Goal: Task Accomplishment & Management: Manage account settings

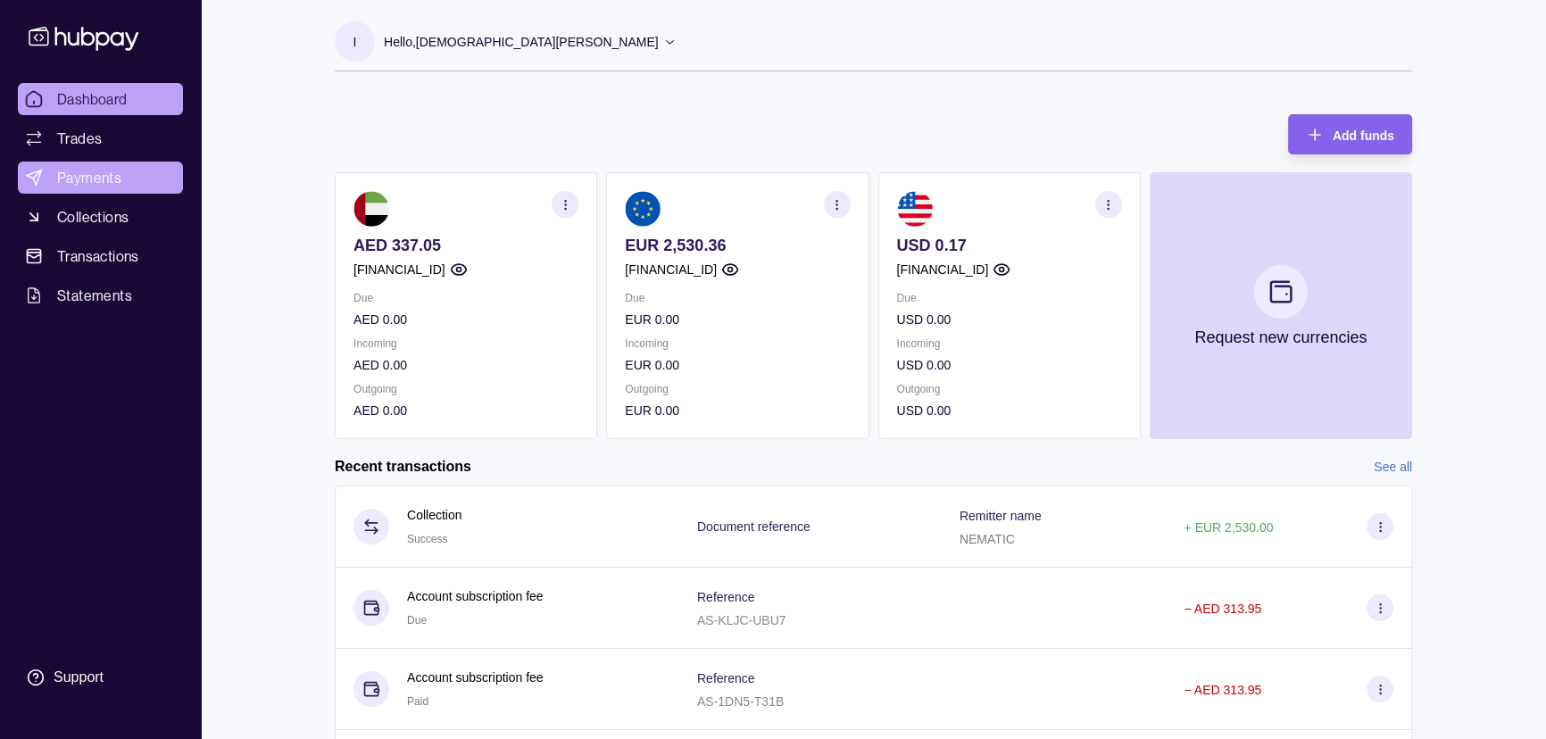
click at [136, 179] on link "Payments" at bounding box center [100, 178] width 165 height 32
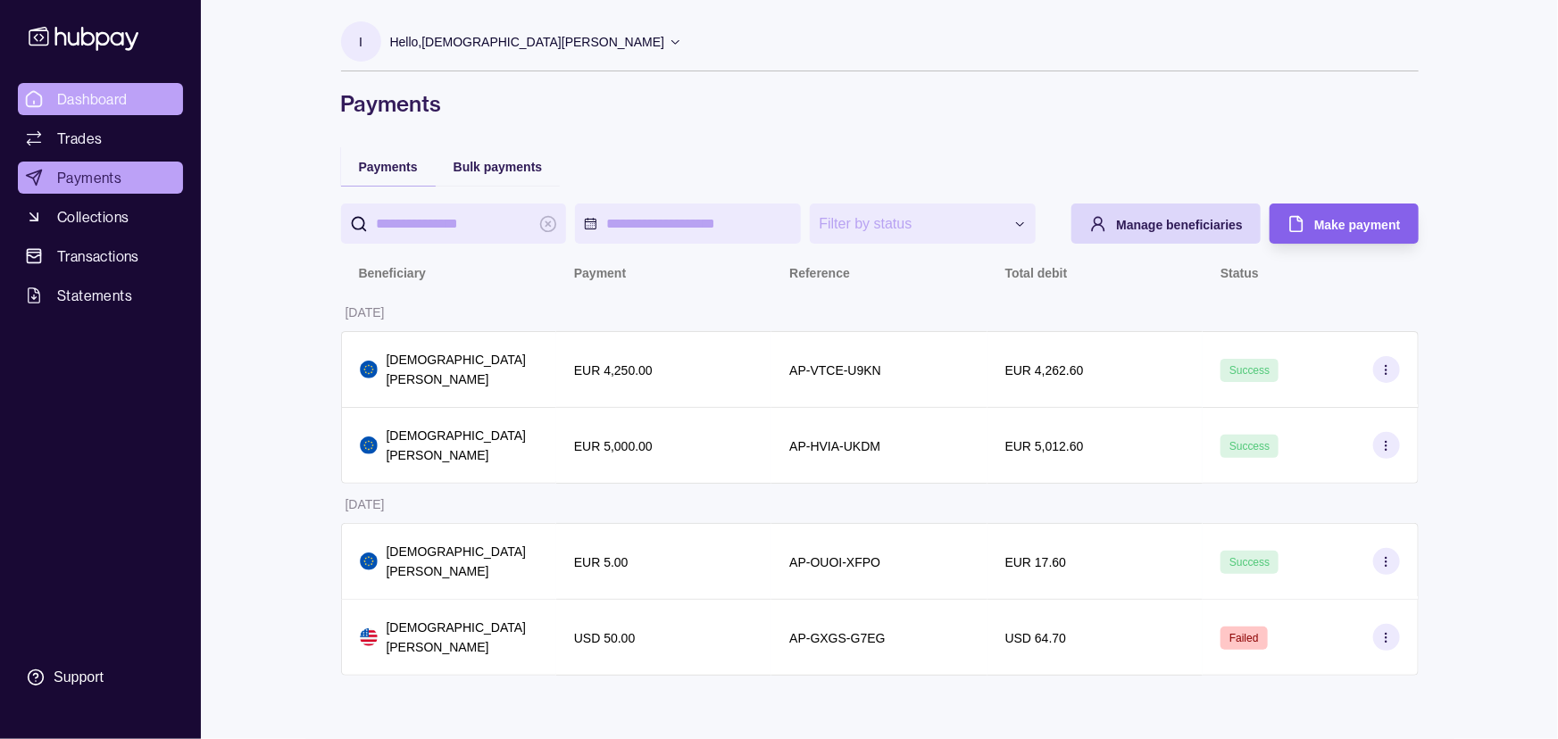
click at [147, 89] on link "Dashboard" at bounding box center [100, 99] width 165 height 32
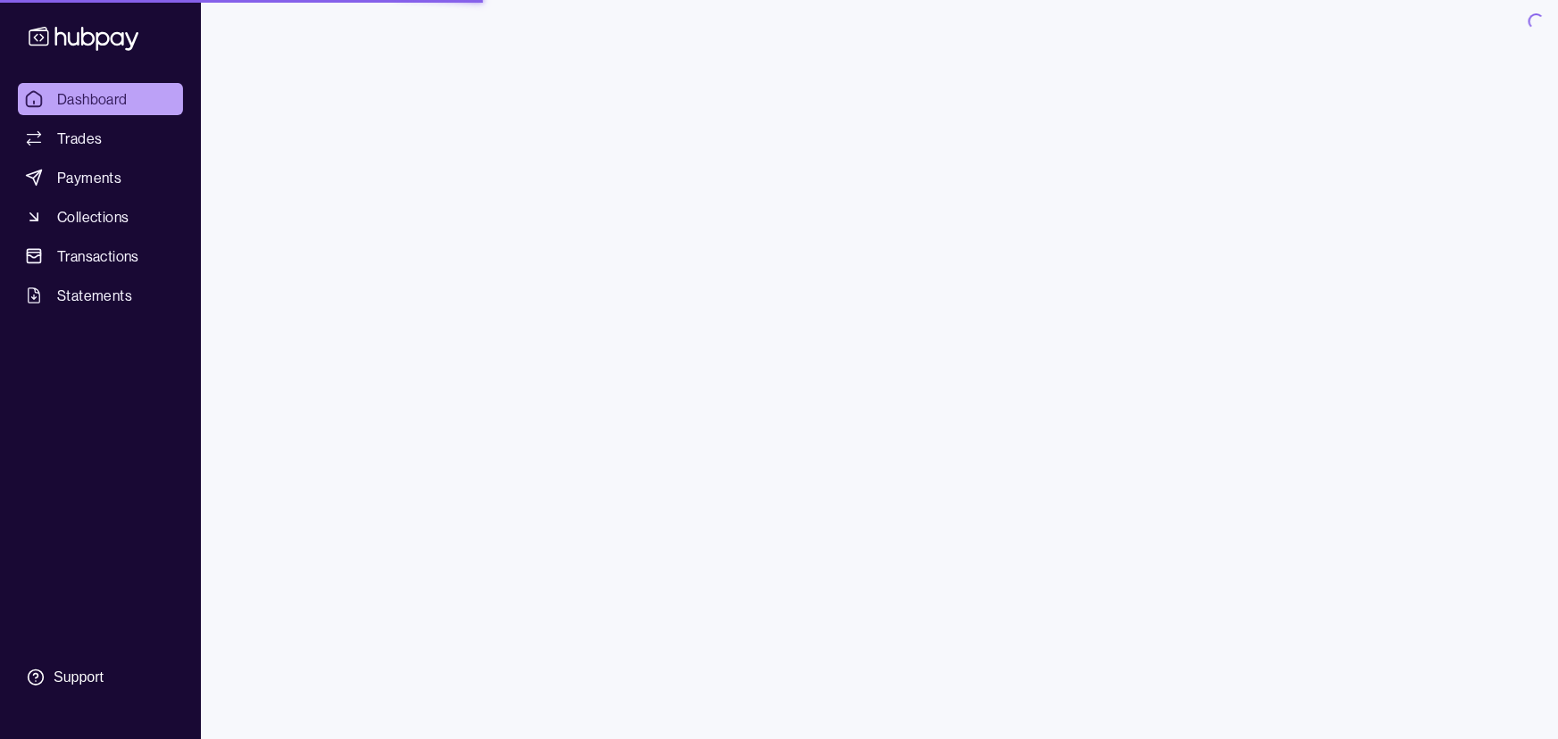
click at [480, 37] on div "Hello, [DEMOGRAPHIC_DATA][PERSON_NAME]" at bounding box center [536, 55] width 293 height 37
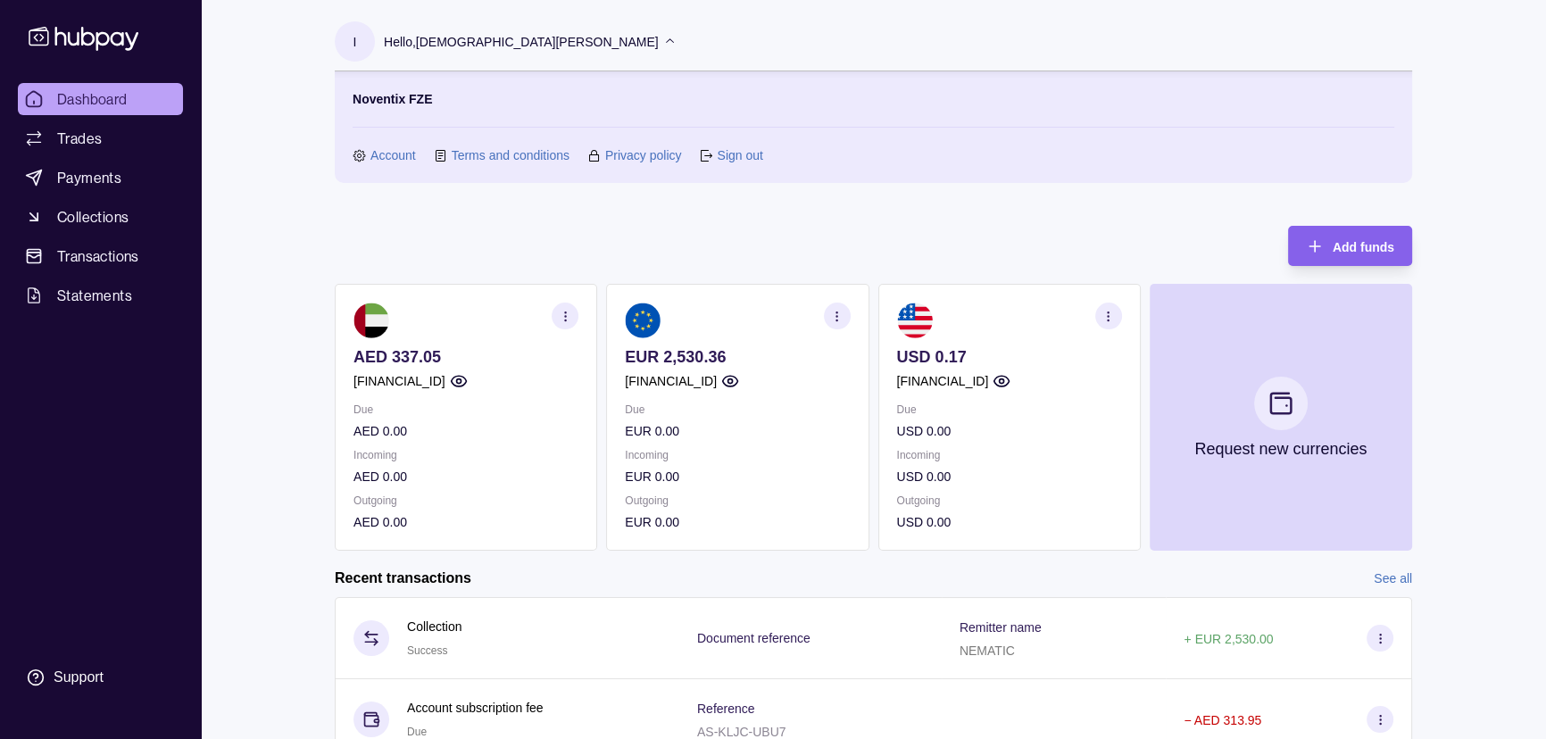
click at [464, 46] on p "Hello, [DEMOGRAPHIC_DATA][PERSON_NAME]" at bounding box center [521, 42] width 275 height 20
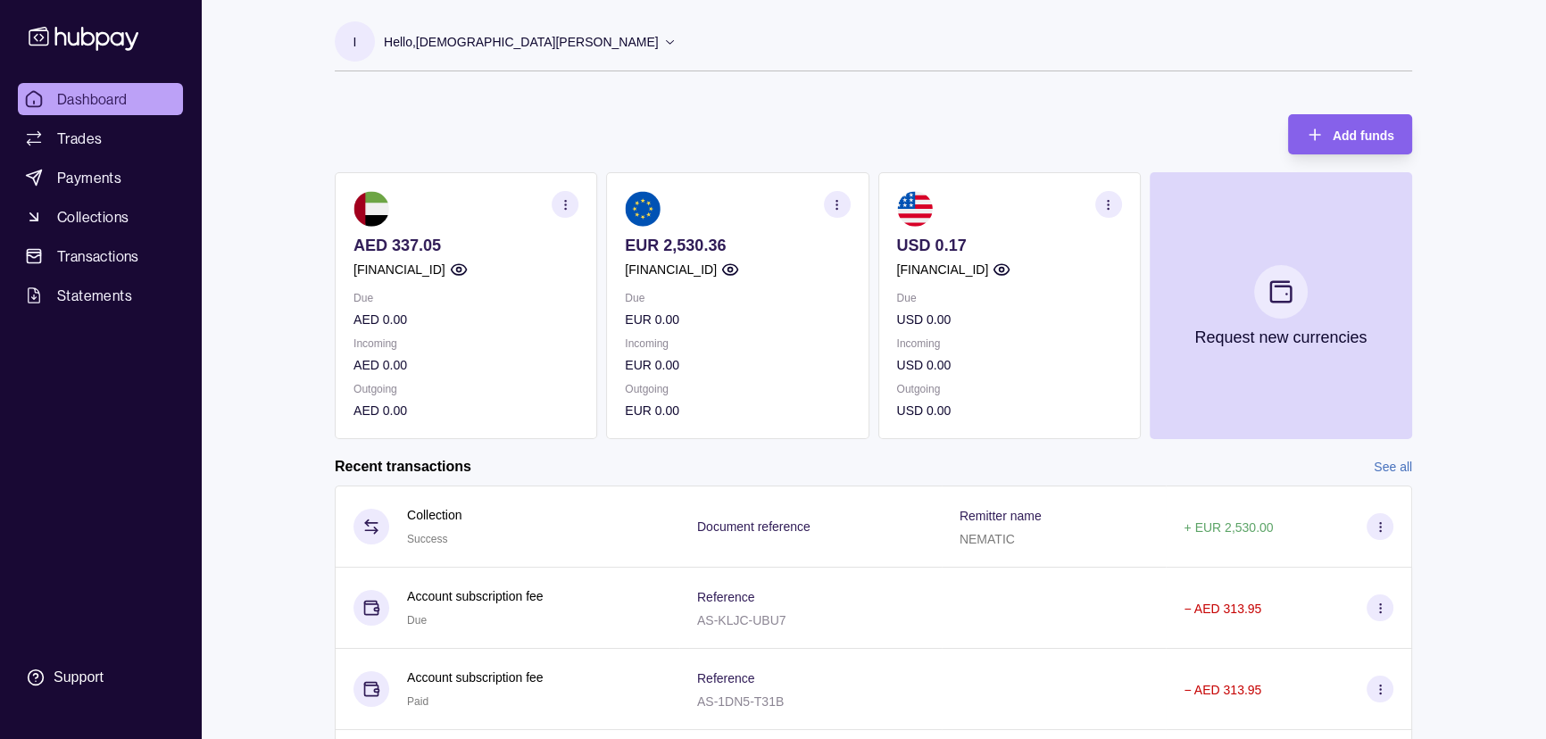
click at [468, 45] on p "Hello, [DEMOGRAPHIC_DATA][PERSON_NAME]" at bounding box center [521, 42] width 275 height 20
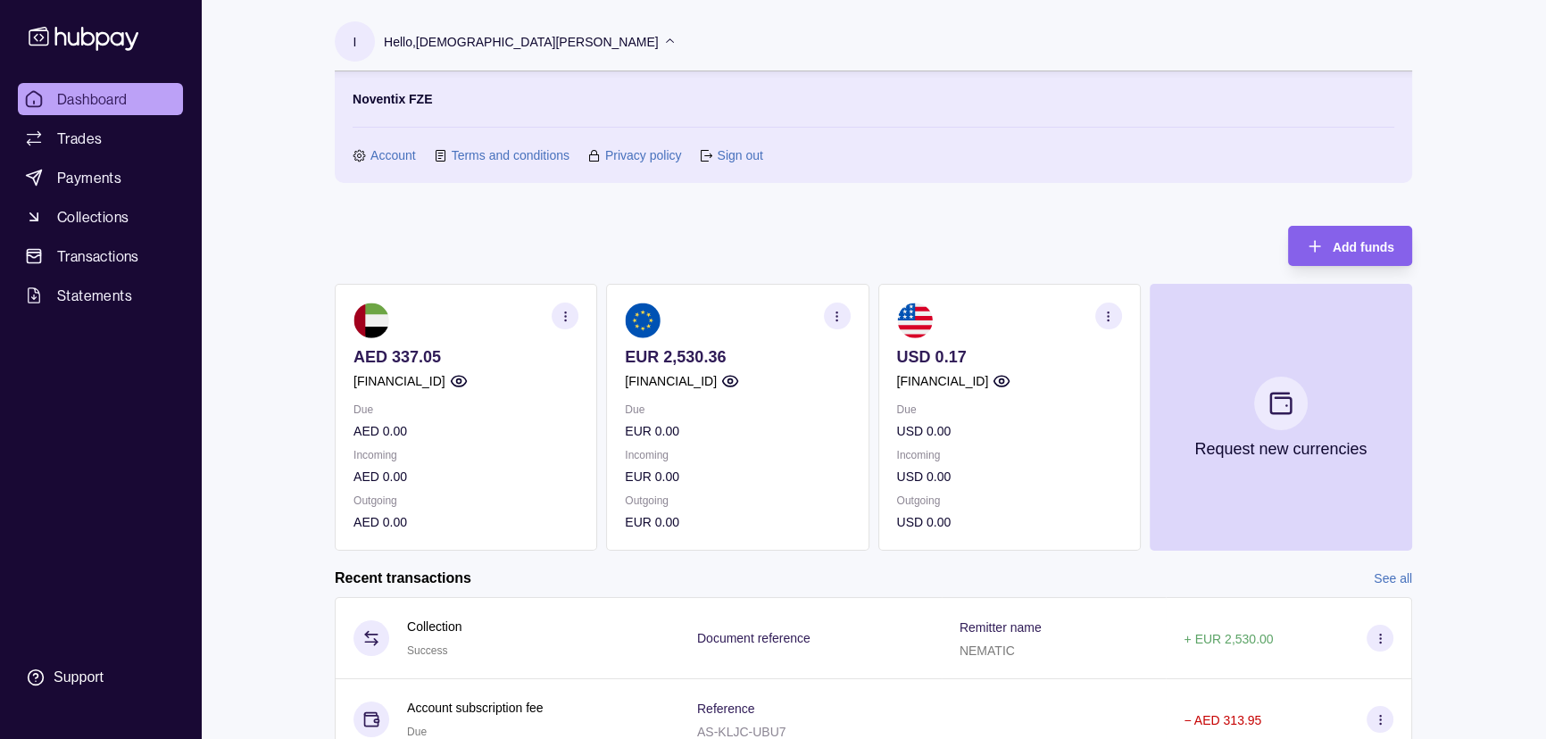
click at [378, 156] on link "Account" at bounding box center [393, 155] width 46 height 20
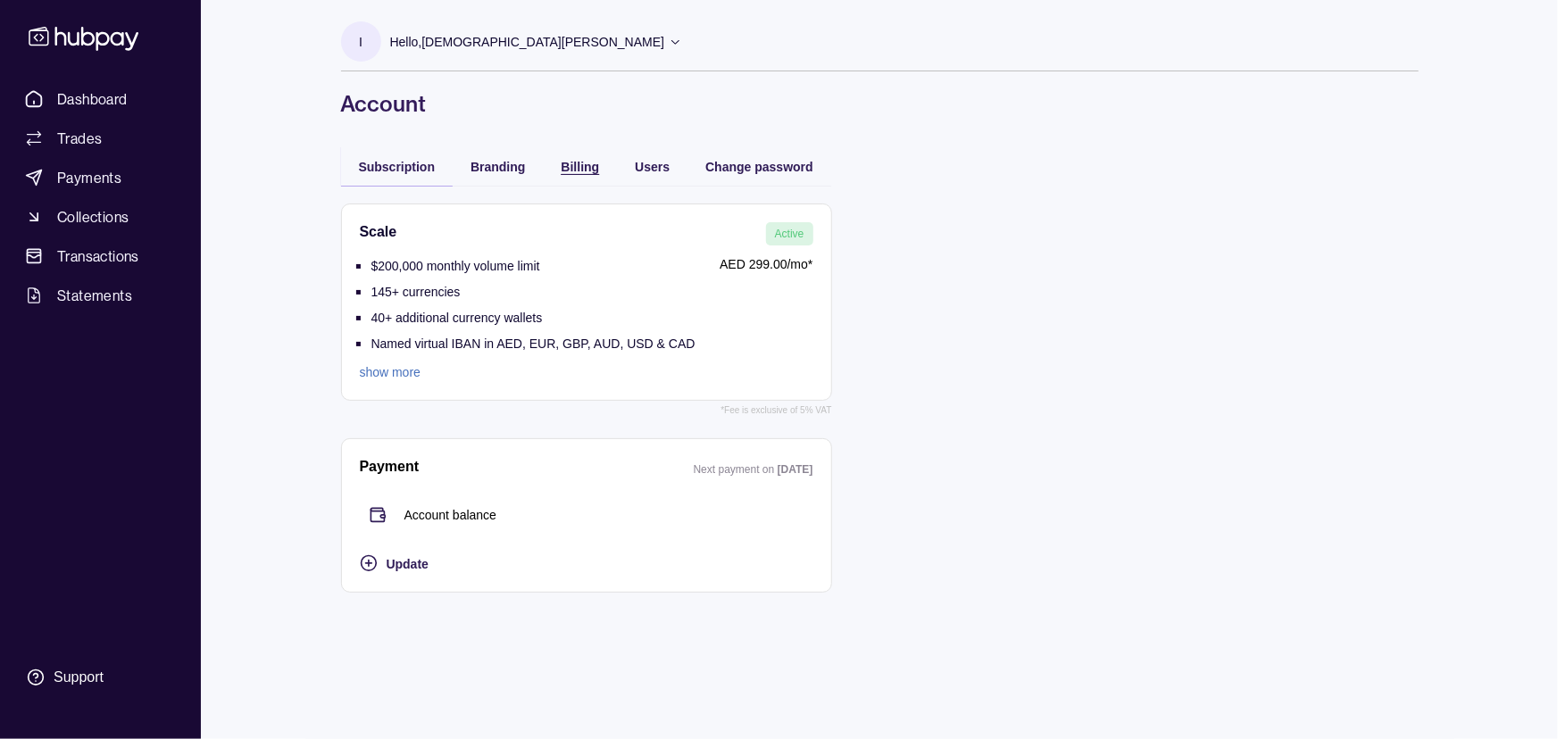
click at [570, 165] on span "Billing" at bounding box center [580, 167] width 38 height 14
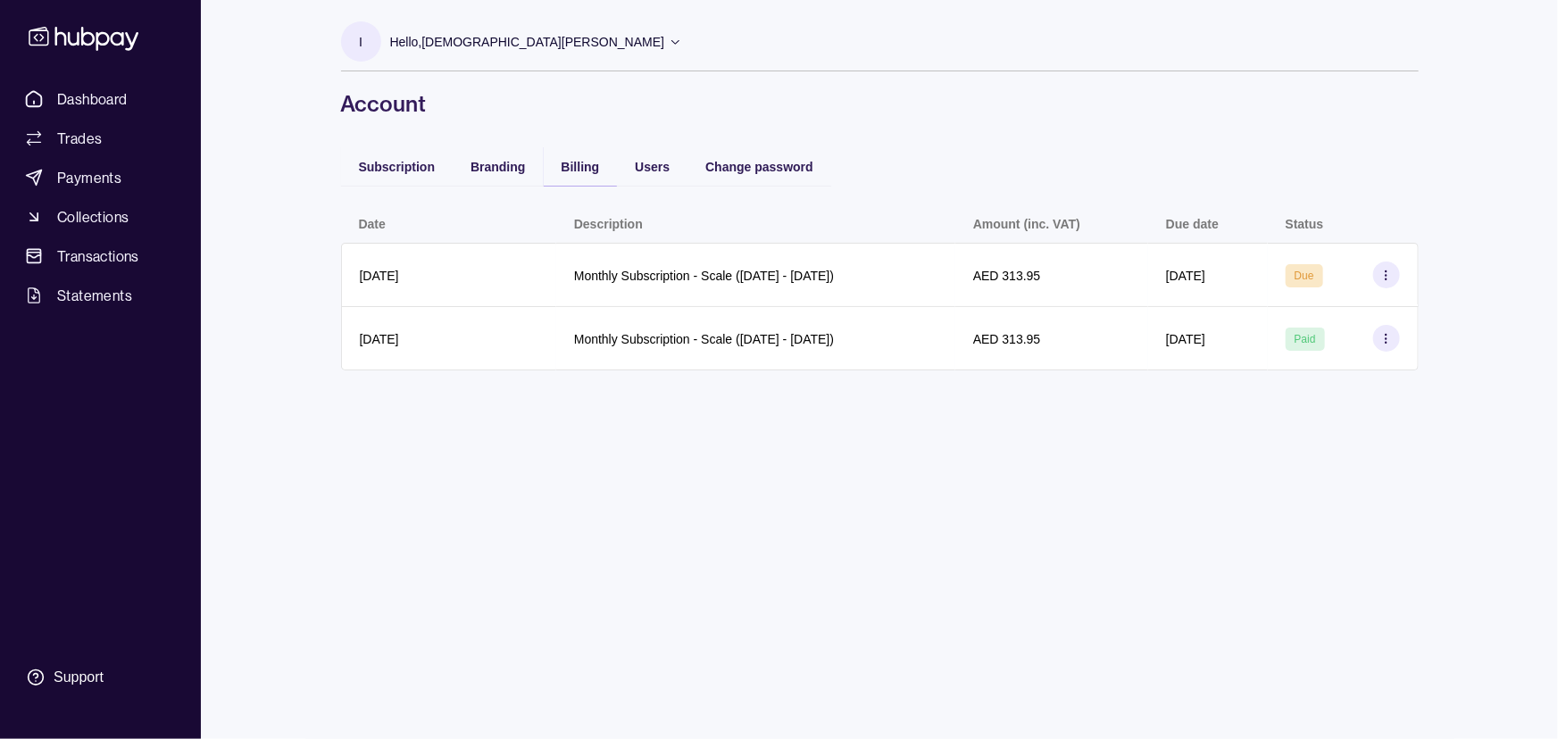
click at [1286, 436] on div "I Hello, [DEMOGRAPHIC_DATA][PERSON_NAME] Noventix FZE Account Terms and conditi…" at bounding box center [879, 369] width 1149 height 739
click at [1393, 271] on section at bounding box center [1386, 275] width 27 height 27
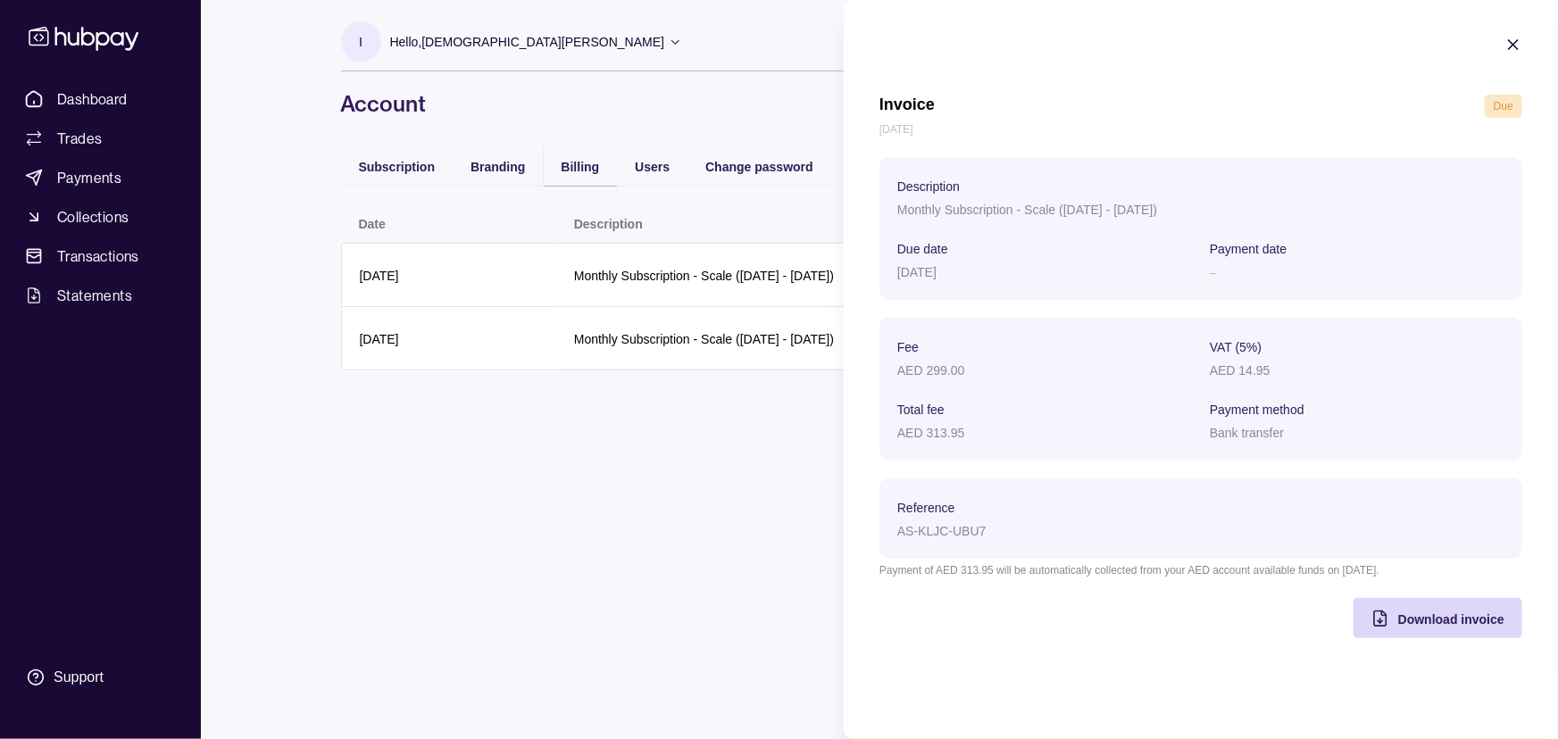
click at [1510, 39] on icon "button" at bounding box center [1513, 45] width 18 height 18
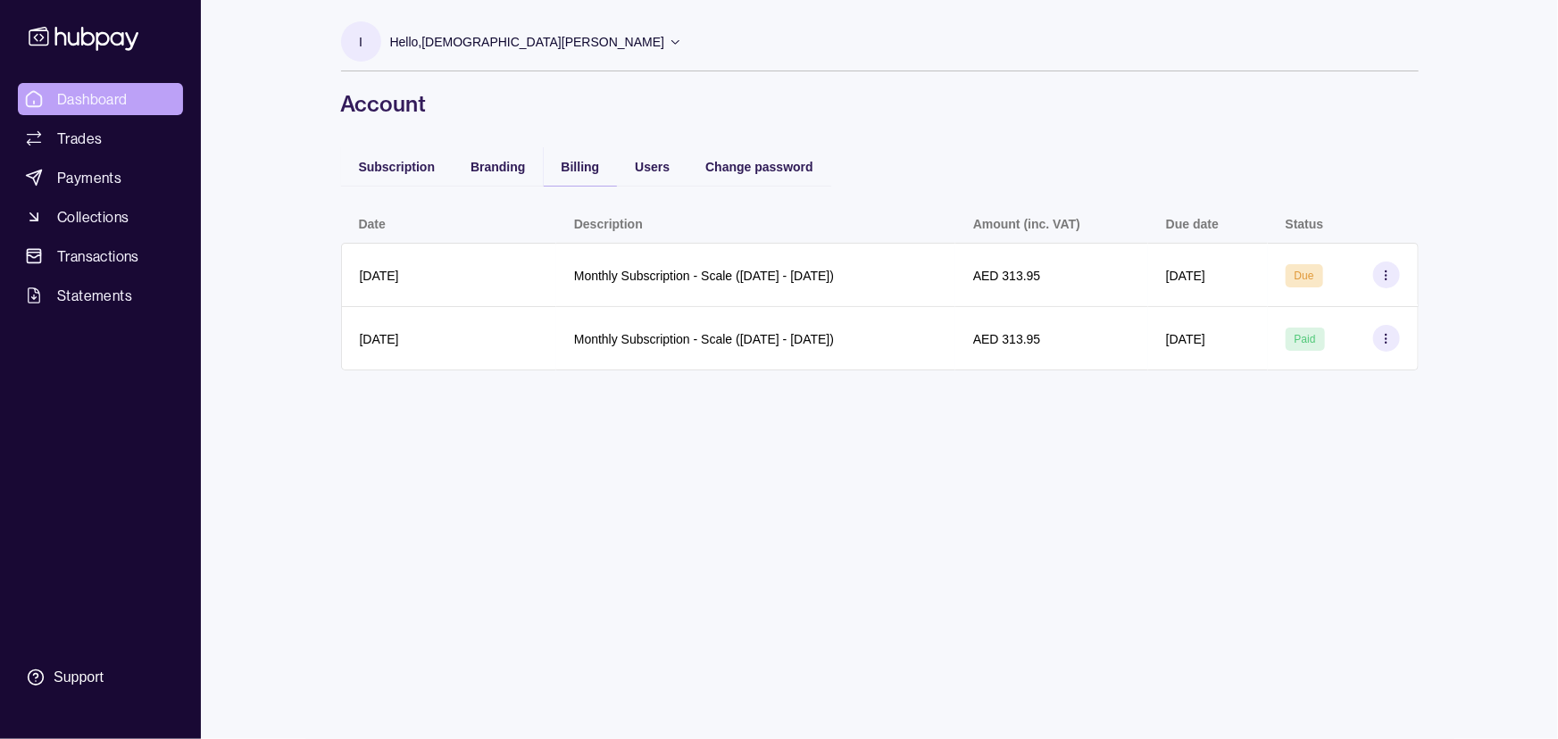
click at [95, 95] on span "Dashboard" at bounding box center [92, 98] width 71 height 21
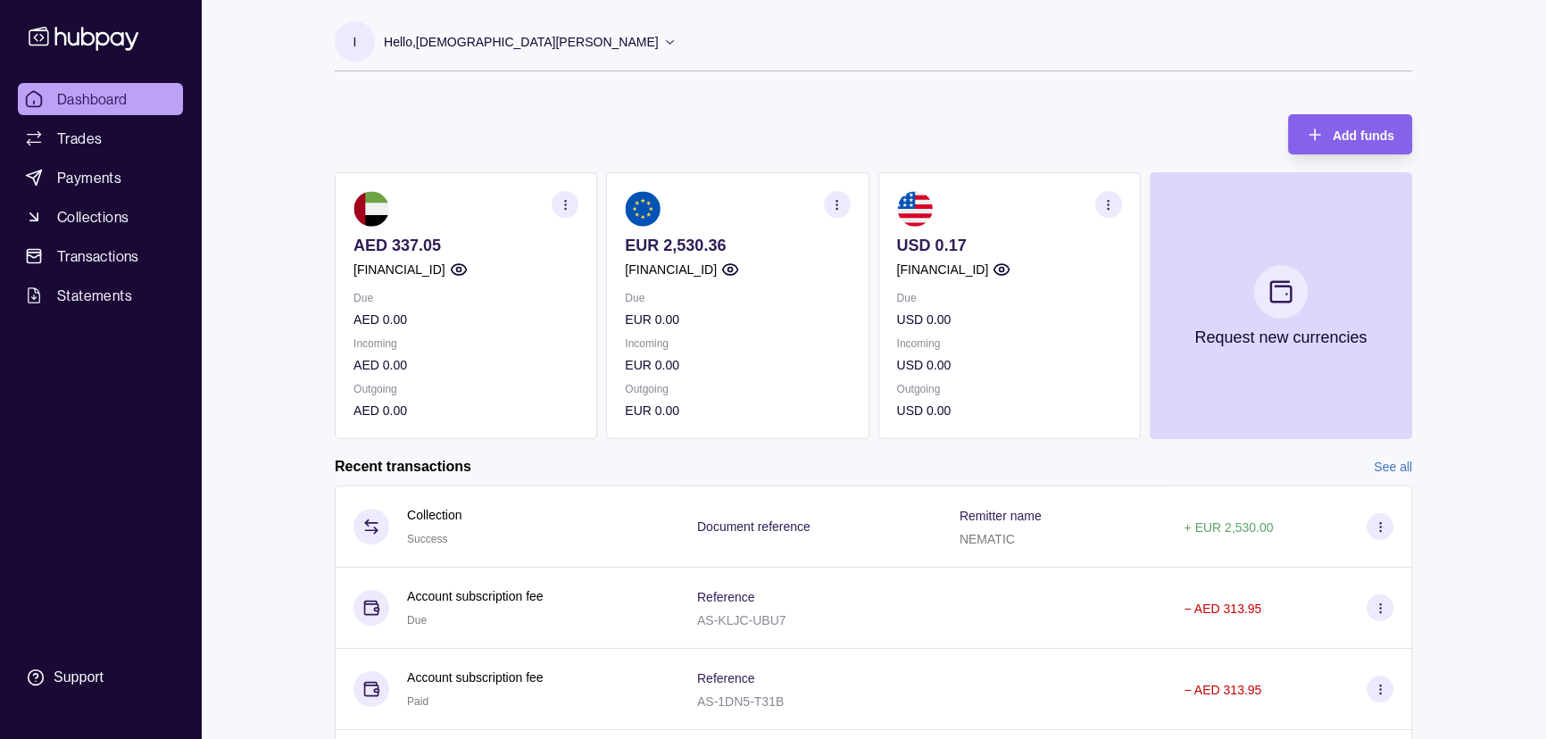
click at [714, 245] on p "EUR 2,530.36" at bounding box center [737, 246] width 225 height 20
click at [652, 237] on p "EUR 2,530.36" at bounding box center [737, 246] width 225 height 20
click at [714, 244] on p "EUR 2,530.36" at bounding box center [737, 246] width 225 height 20
